Goal: Task Accomplishment & Management: Manage account settings

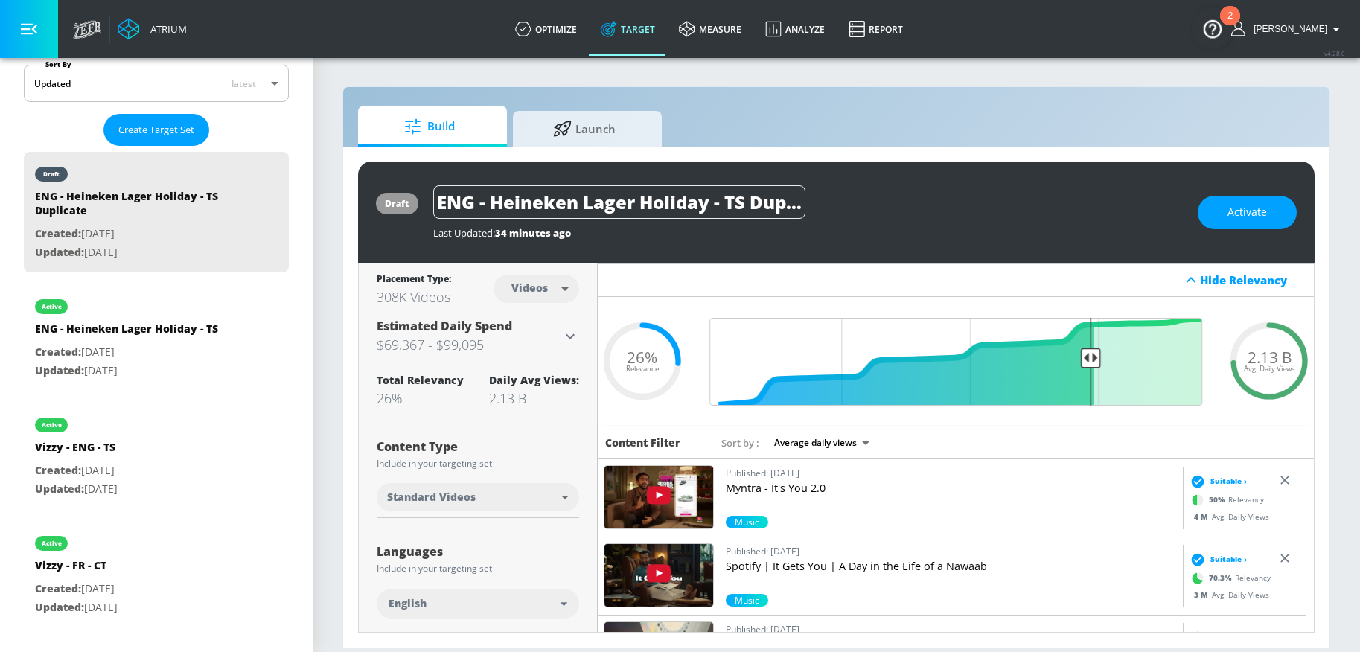
scroll to position [0, 36]
drag, startPoint x: 742, startPoint y: 200, endPoint x: 863, endPoint y: 213, distance: 121.3
click at [866, 215] on div "ENG - Heineken Lager Holiday - TS Duplicate" at bounding box center [808, 202] width 750 height 34
drag, startPoint x: 471, startPoint y: 203, endPoint x: 398, endPoint y: 204, distance: 73.0
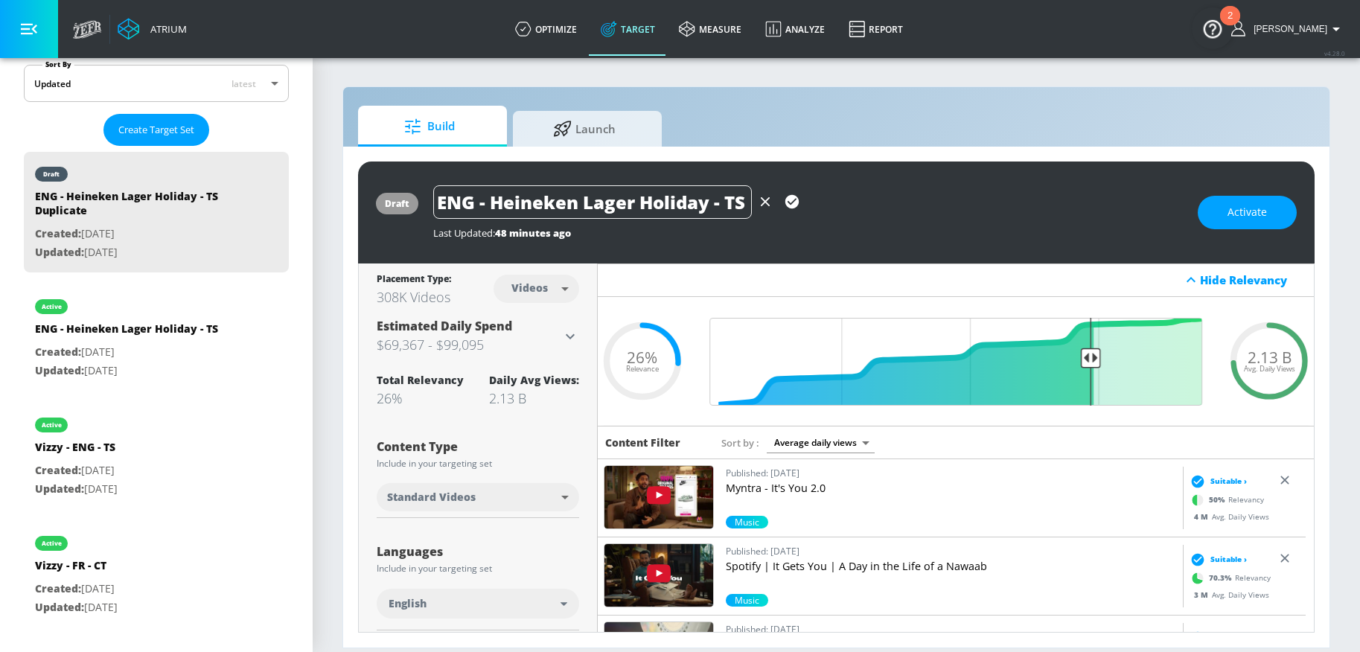
click at [399, 204] on div "draft ENG - Heineken Lager Holiday - TS Last Updated: 48 minutes ago Activate" at bounding box center [836, 213] width 957 height 102
type input "FR - Heineken Lager Holiday - TS"
click at [797, 205] on icon "button" at bounding box center [792, 202] width 16 height 16
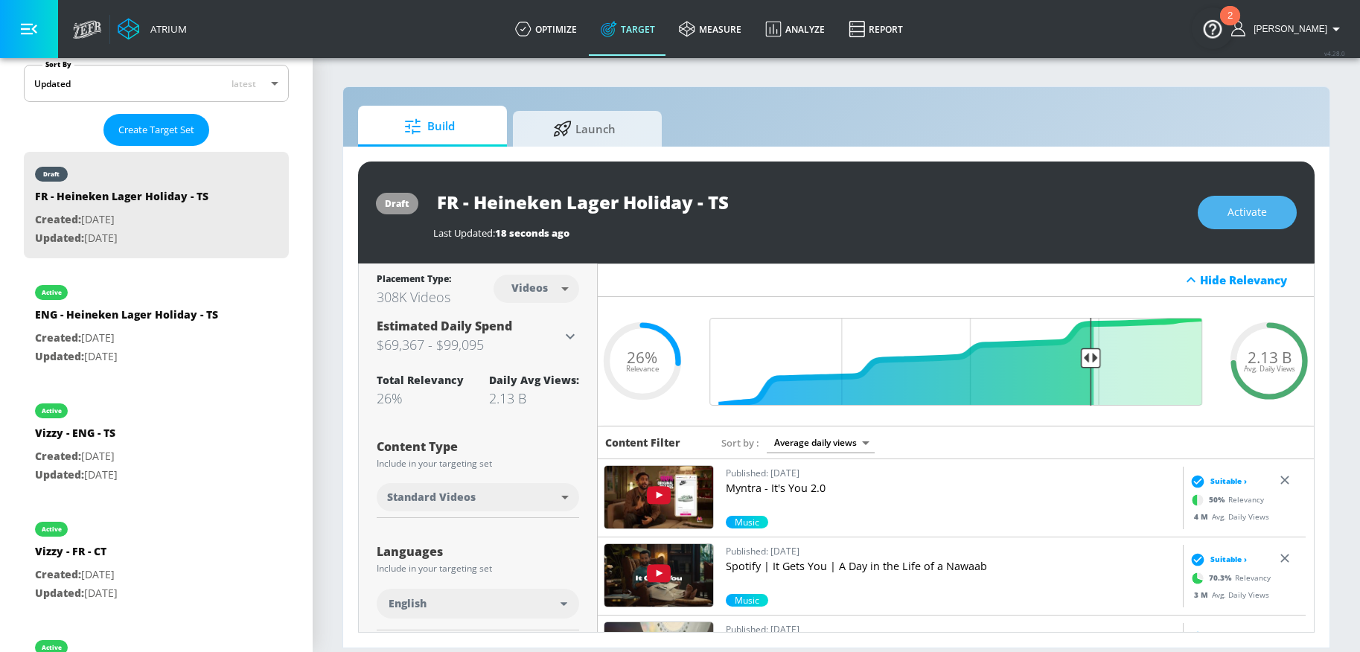
click at [1248, 219] on span "Activate" at bounding box center [1247, 212] width 39 height 19
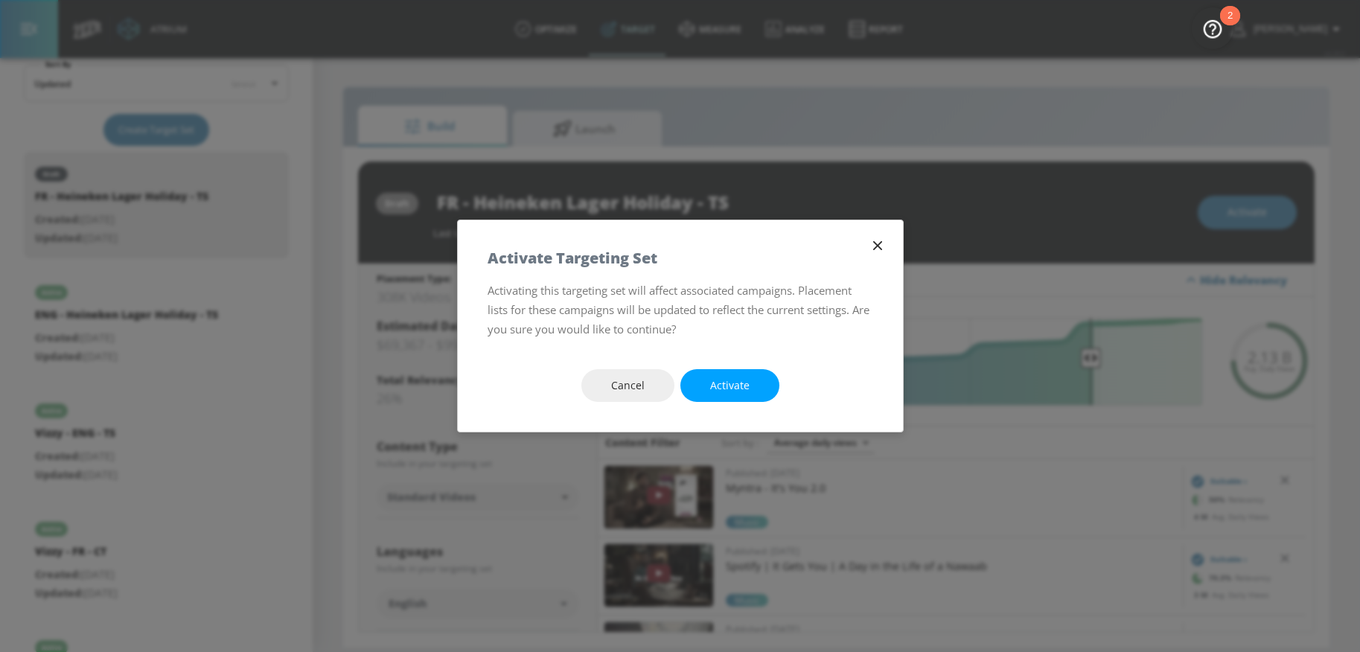
click at [876, 246] on icon "button" at bounding box center [878, 246] width 16 height 16
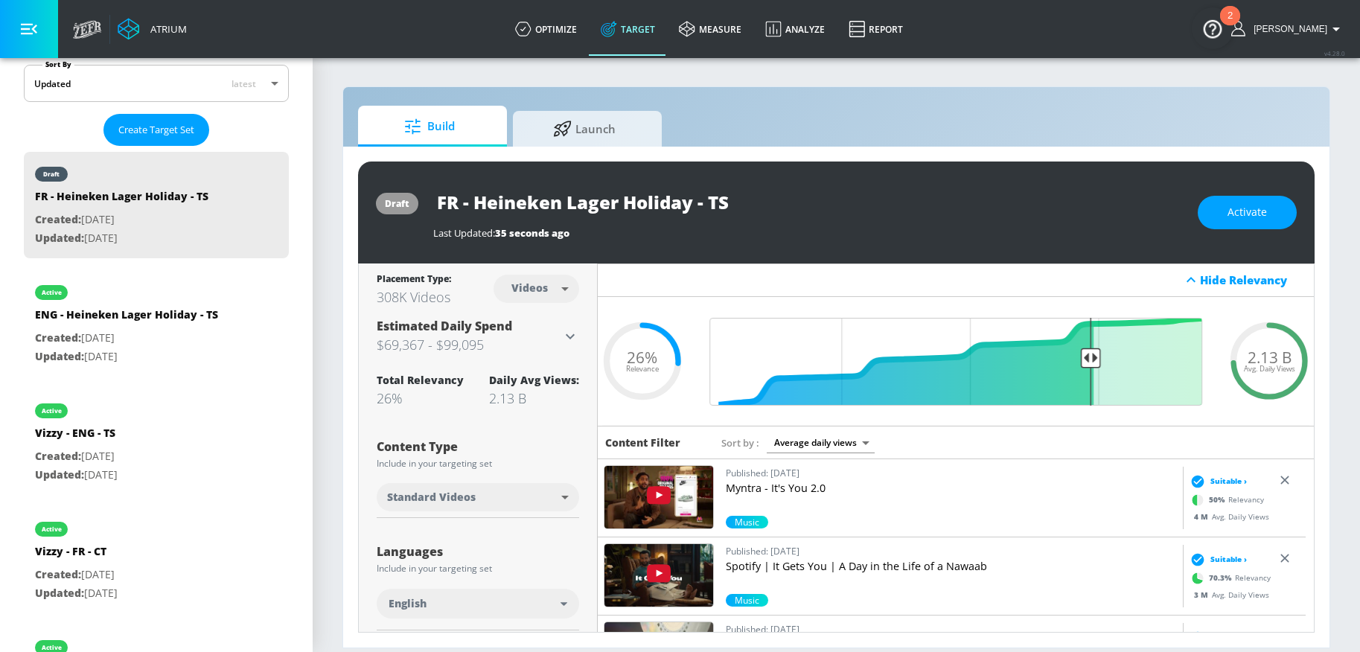
click at [450, 605] on div "English" at bounding box center [475, 603] width 172 height 15
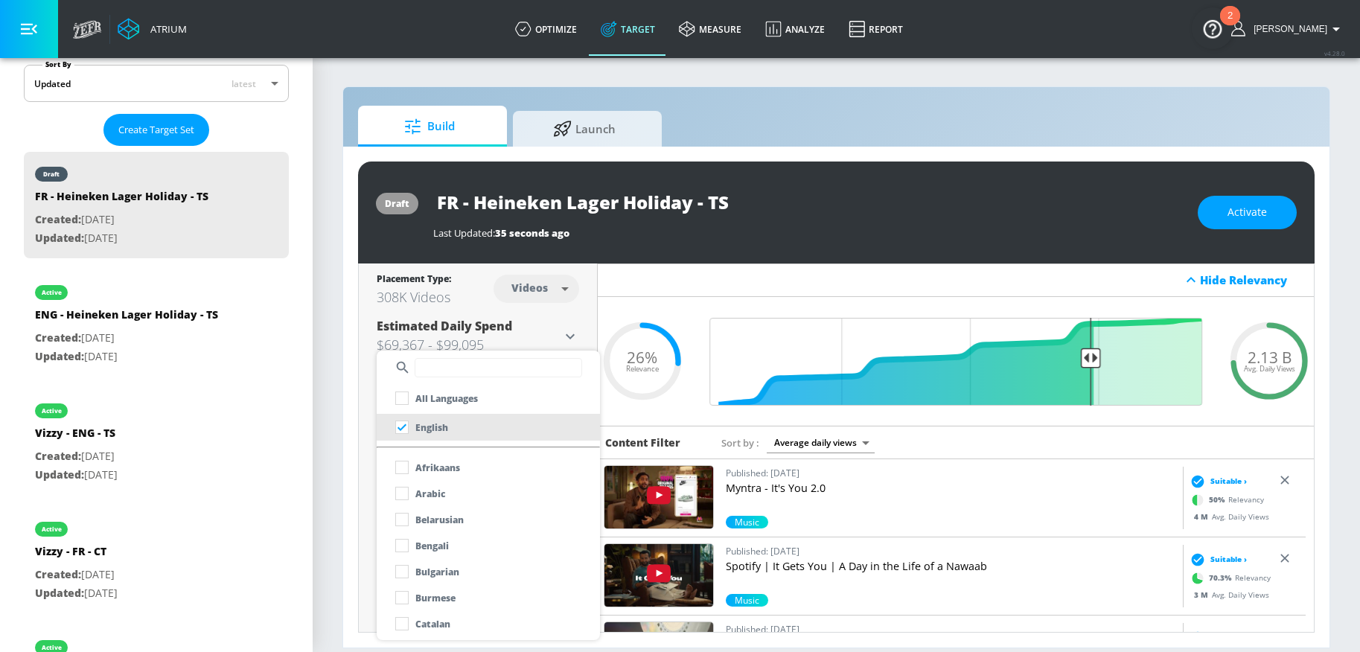
click at [490, 372] on input "text" at bounding box center [499, 367] width 168 height 19
type input "fr"
click at [427, 483] on div "French" at bounding box center [417, 493] width 57 height 27
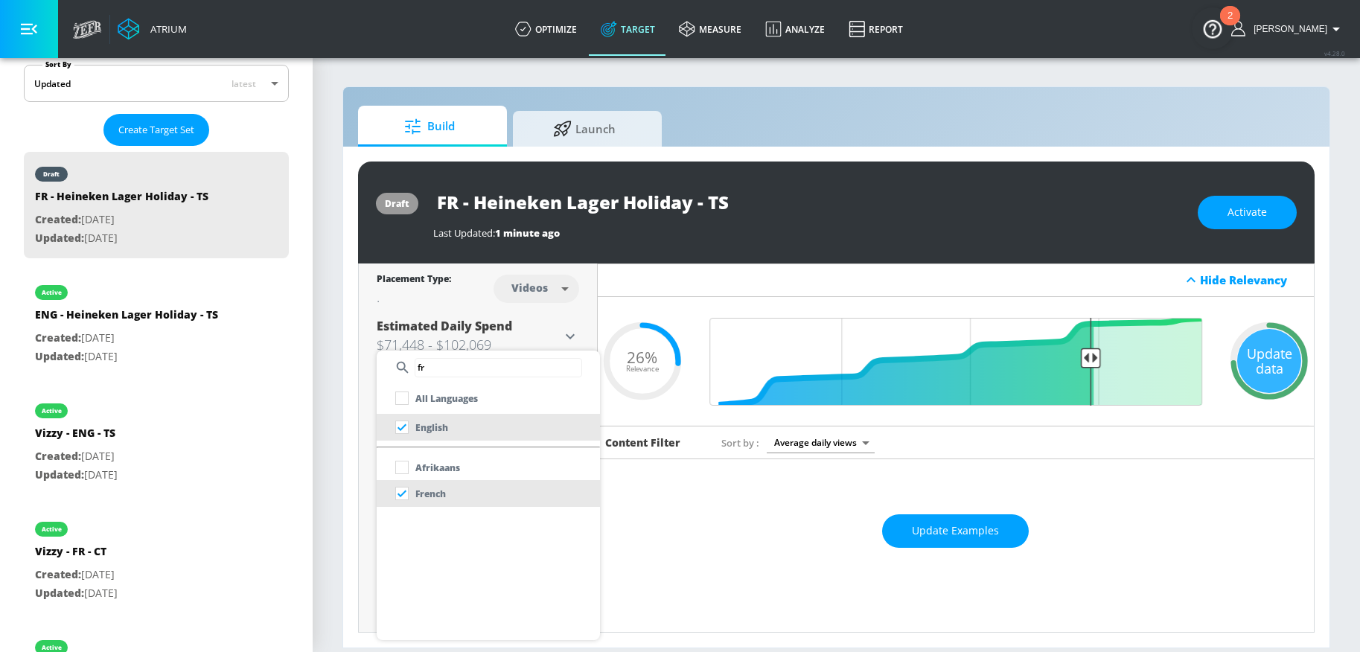
click at [934, 543] on div at bounding box center [680, 326] width 1360 height 652
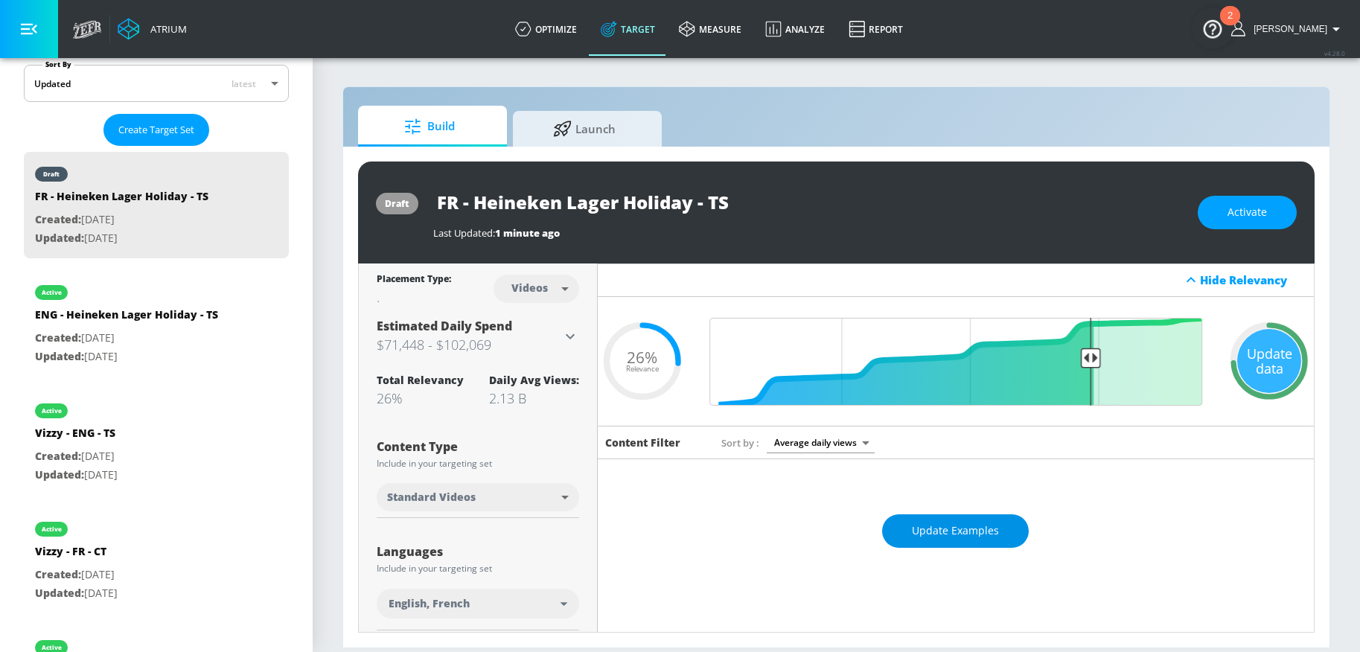
click at [945, 530] on span "Update Examples" at bounding box center [955, 531] width 87 height 19
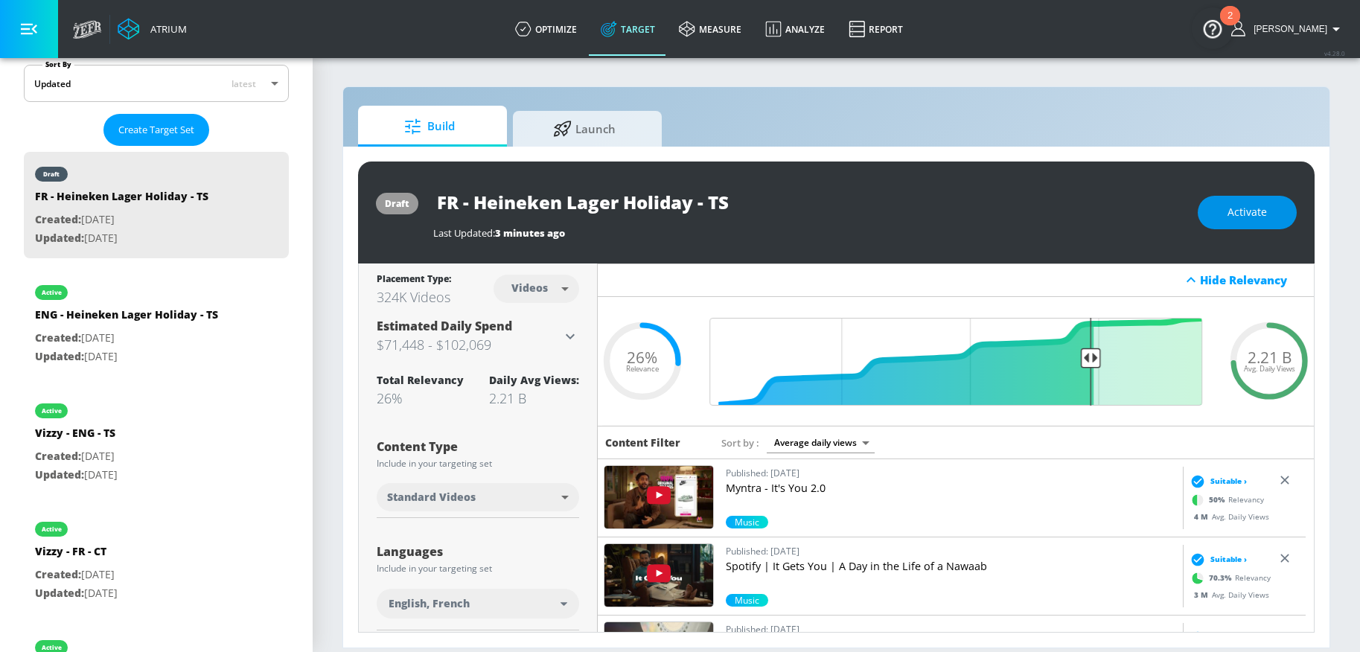
click at [1257, 219] on span "Activate" at bounding box center [1247, 212] width 39 height 19
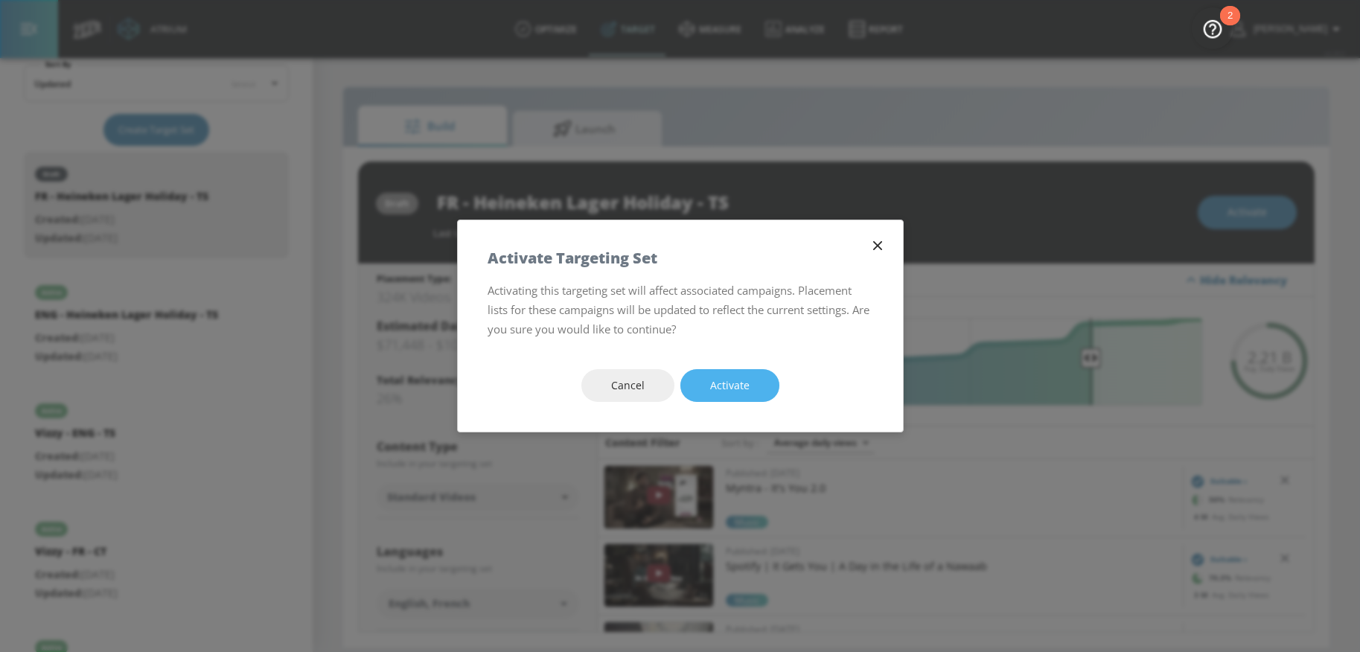
click at [764, 384] on button "Activate" at bounding box center [730, 386] width 99 height 34
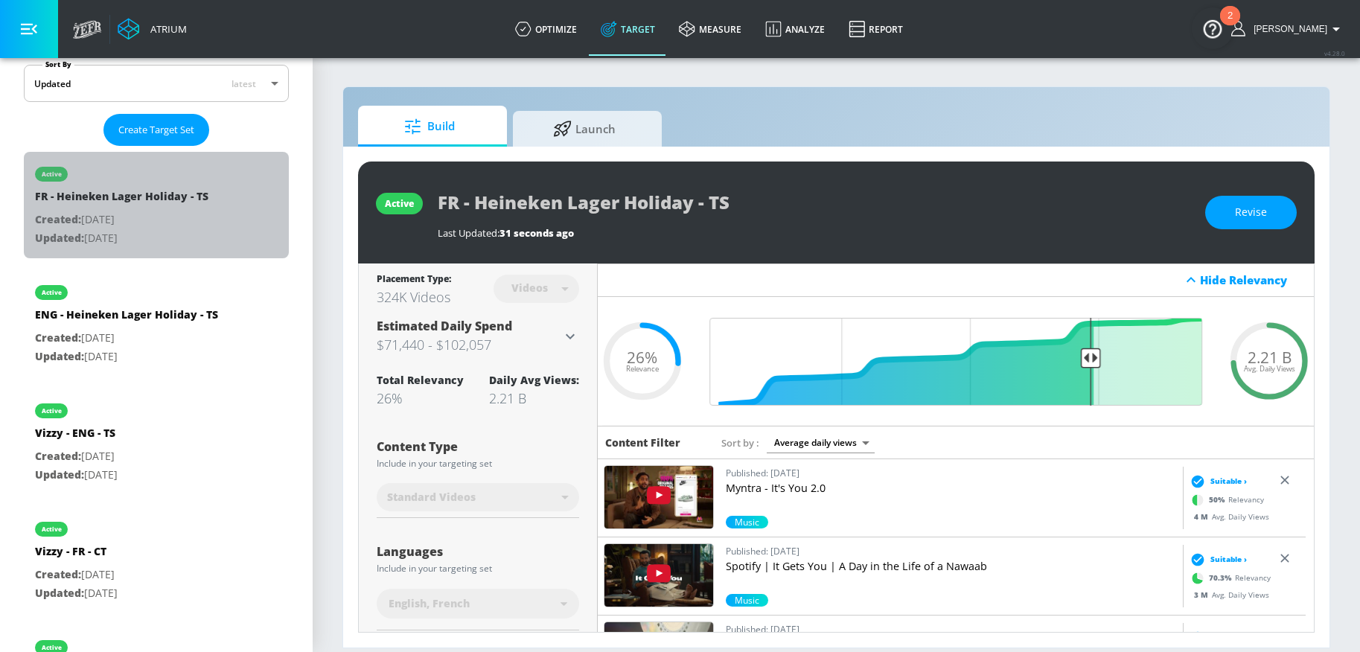
drag, startPoint x: 217, startPoint y: 198, endPoint x: 611, endPoint y: 191, distance: 393.2
click at [176, 194] on div "active FR - Heineken Lager Holiday - TS Created: [DATE] Updated: [DATE]" at bounding box center [156, 205] width 265 height 106
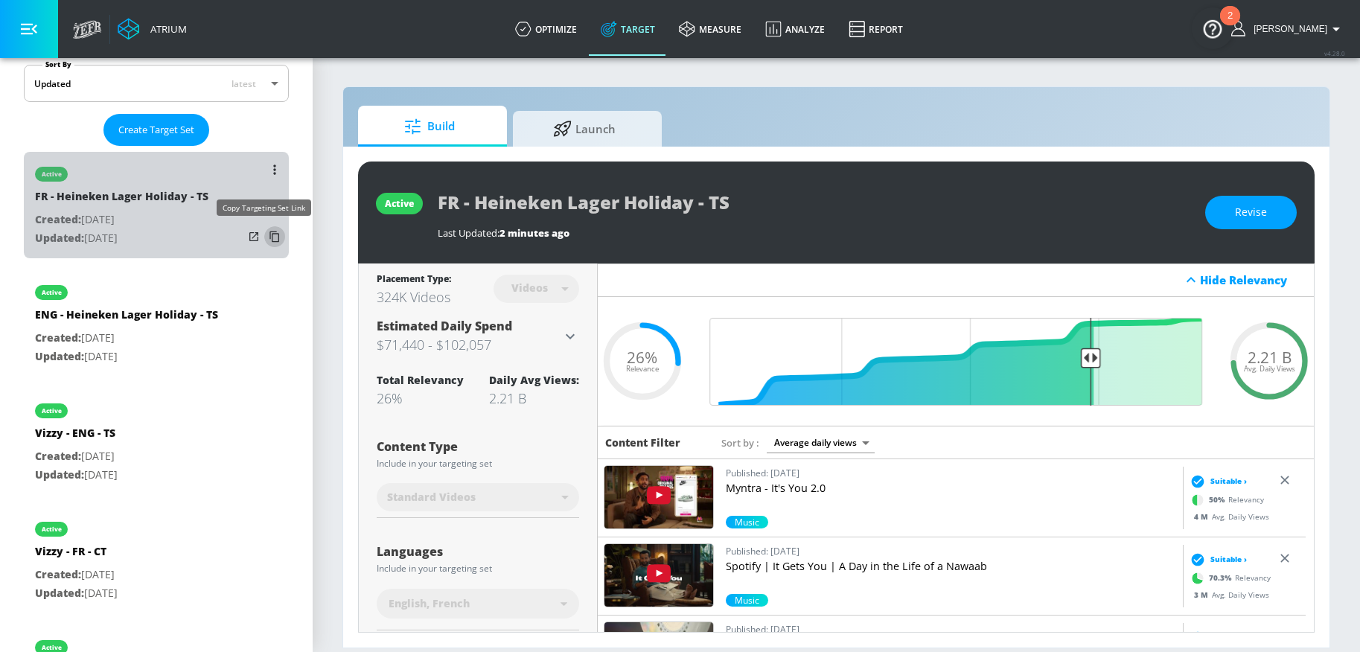
click at [263, 241] on icon "list of Target Set" at bounding box center [275, 237] width 24 height 24
